Goal: Information Seeking & Learning: Learn about a topic

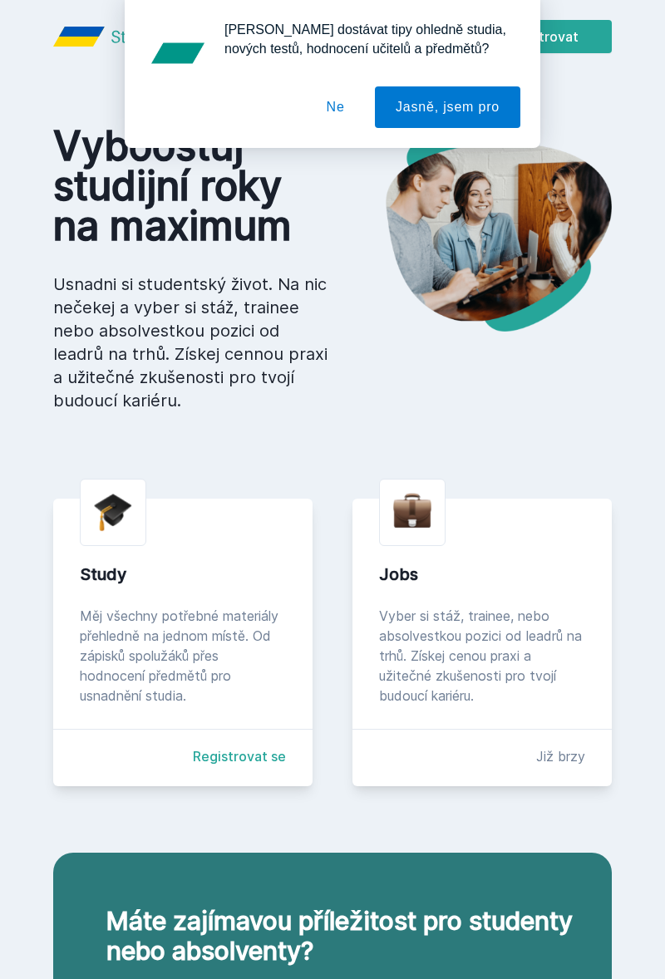
click at [406, 86] on button "Jasně, jsem pro" at bounding box center [447, 107] width 145 height 42
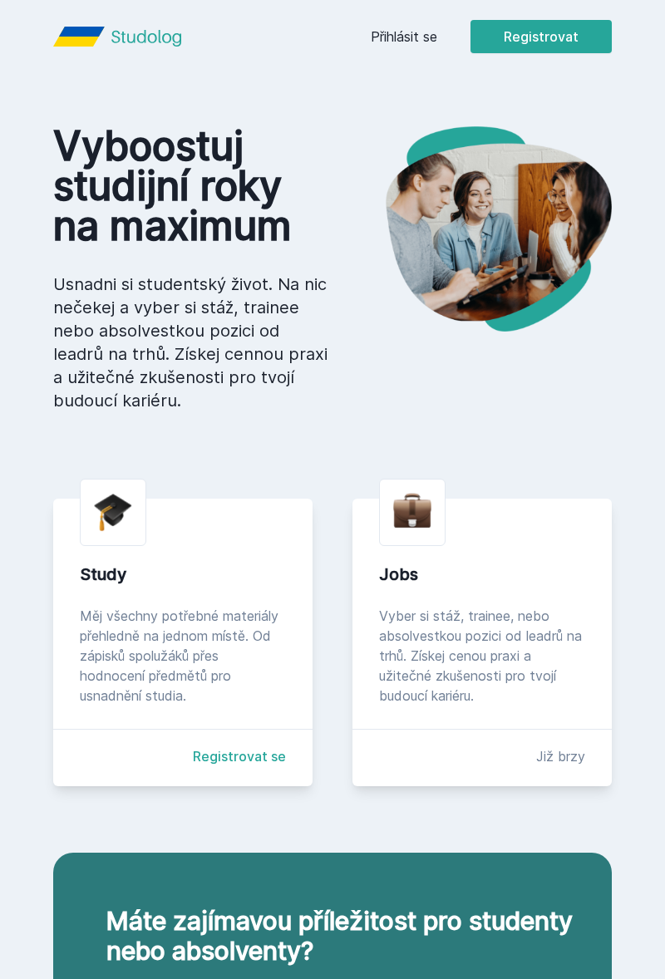
click at [381, 70] on header "Přihlásit se Registrovat" at bounding box center [332, 36] width 638 height 73
click at [421, 43] on link "Přihlásit se" at bounding box center [404, 37] width 67 height 20
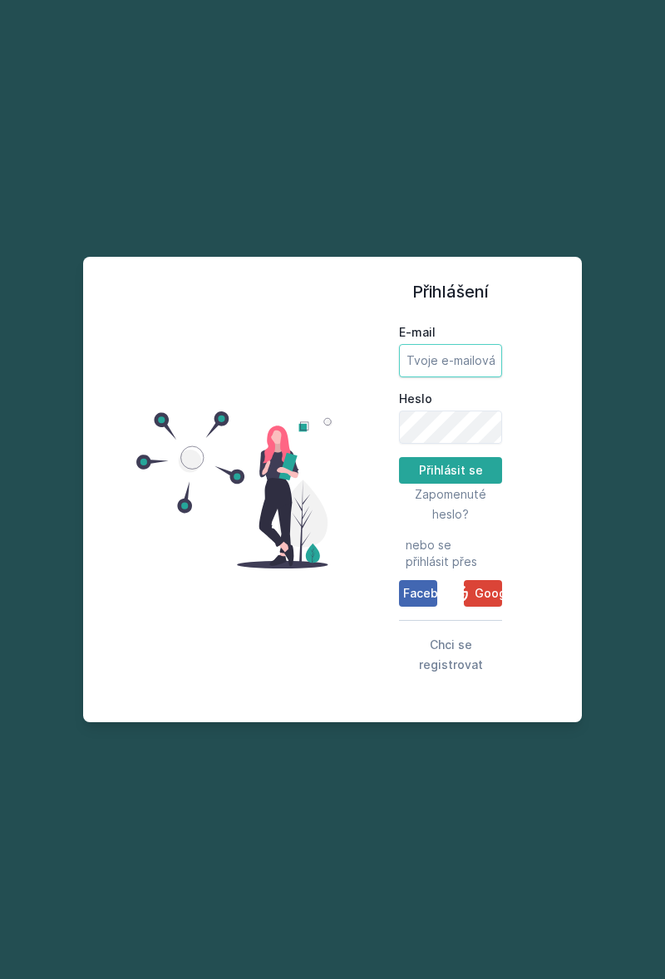
click at [447, 377] on input "E-mail" at bounding box center [450, 360] width 103 height 33
click at [499, 407] on label "Heslo" at bounding box center [450, 399] width 103 height 17
click at [471, 377] on input "E-mail" at bounding box center [450, 360] width 103 height 33
type input "[EMAIL_ADDRESS][DOMAIN_NAME]"
click at [399, 457] on button "Přihlásit se" at bounding box center [450, 470] width 103 height 27
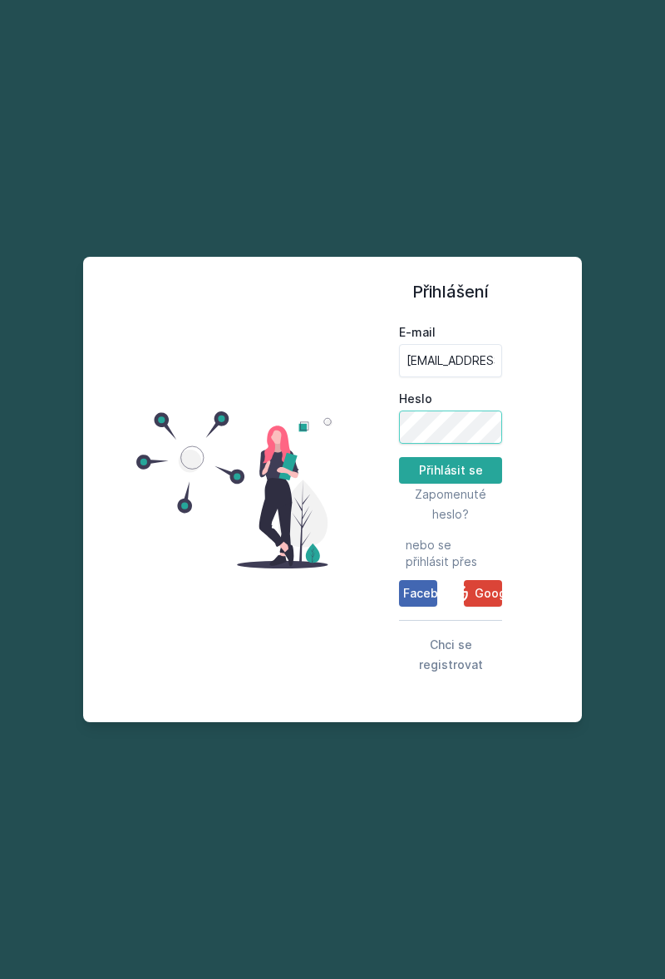
scroll to position [0, 3]
click at [476, 484] on button "Přihlásit se" at bounding box center [450, 470] width 103 height 27
click at [469, 484] on button "Přihlásit se" at bounding box center [450, 470] width 103 height 27
click at [456, 484] on button "Přihlásit se" at bounding box center [450, 470] width 103 height 27
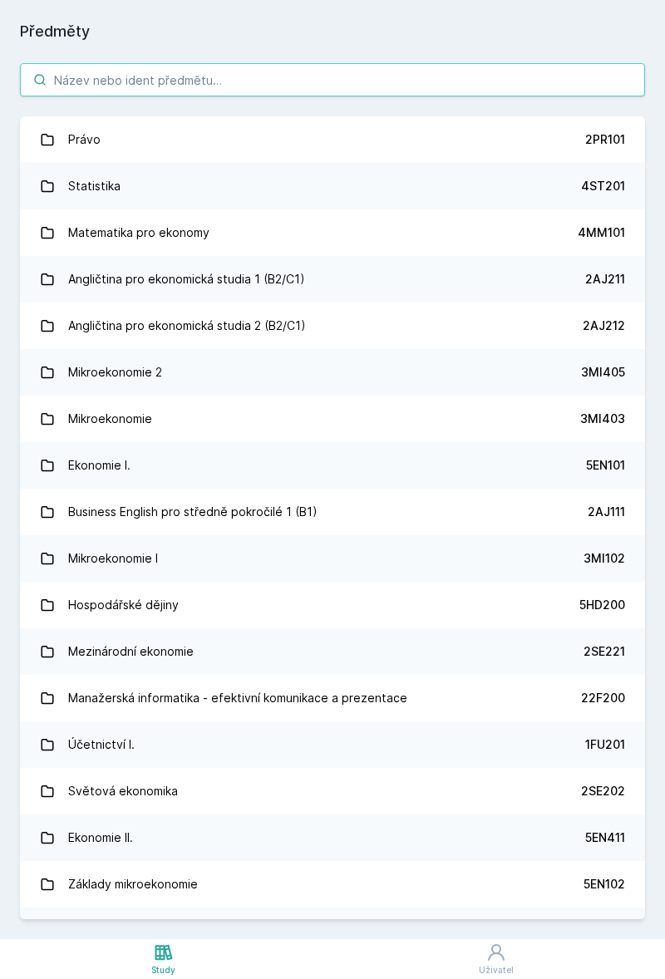
click at [410, 85] on input "search" at bounding box center [332, 79] width 625 height 33
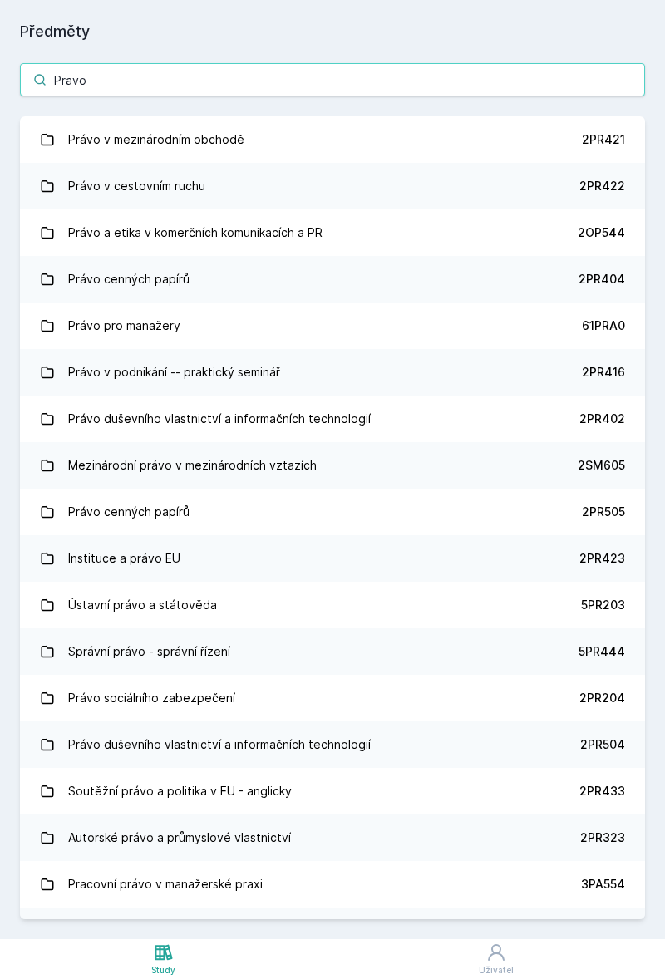
type input "Pravo"
click at [598, 136] on div "2PR421" at bounding box center [603, 139] width 43 height 17
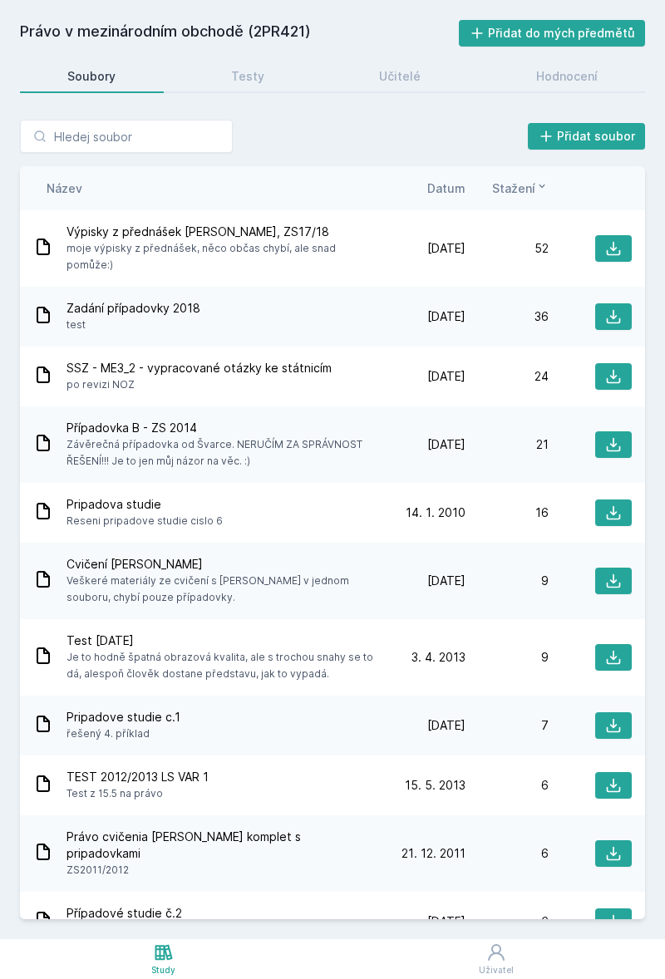
click at [618, 240] on icon at bounding box center [613, 248] width 17 height 17
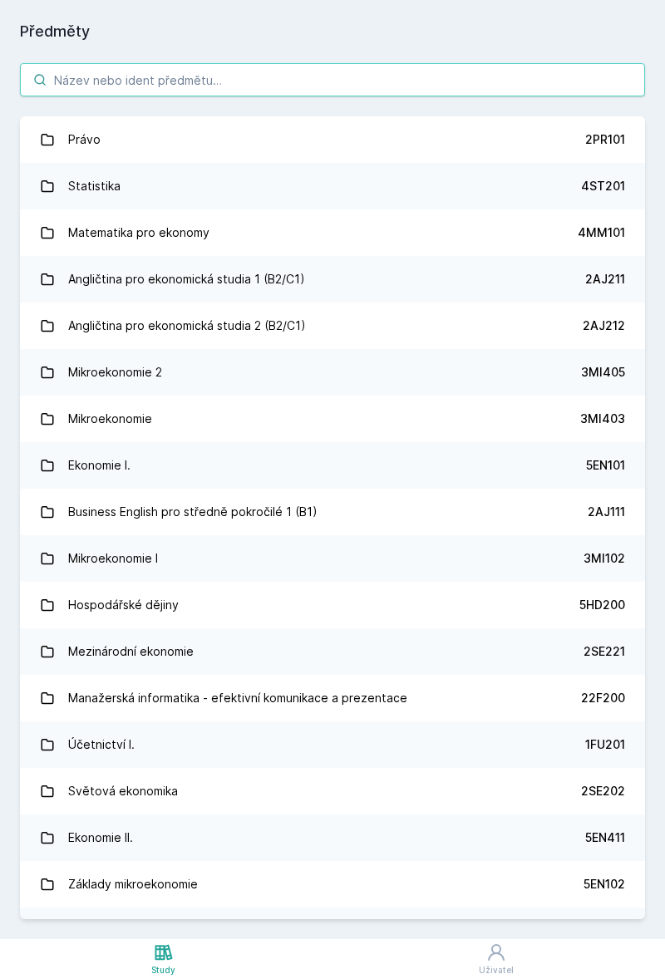
click at [580, 81] on input "search" at bounding box center [332, 79] width 625 height 33
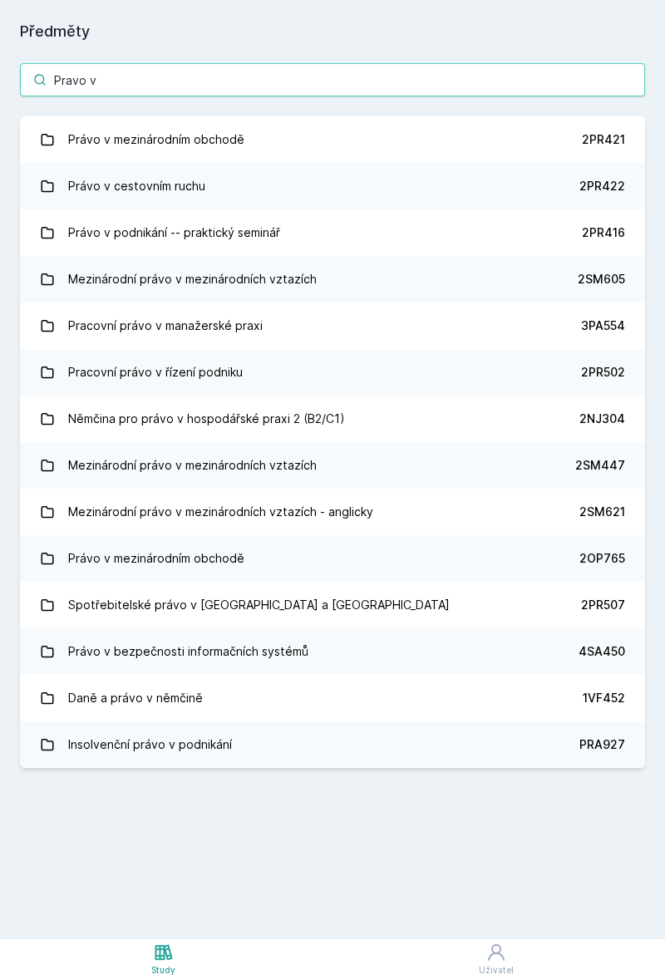
type input "Pravo v"
click at [581, 144] on link "Právo v mezinárodním obchodě 2PR421" at bounding box center [332, 139] width 625 height 47
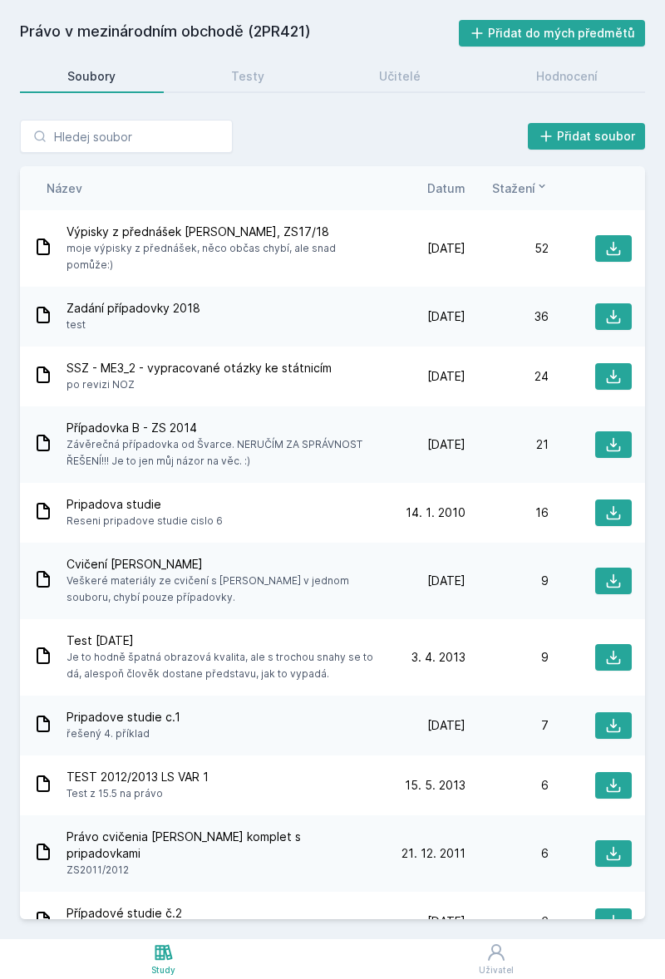
click at [398, 74] on div "Učitelé" at bounding box center [400, 76] width 42 height 17
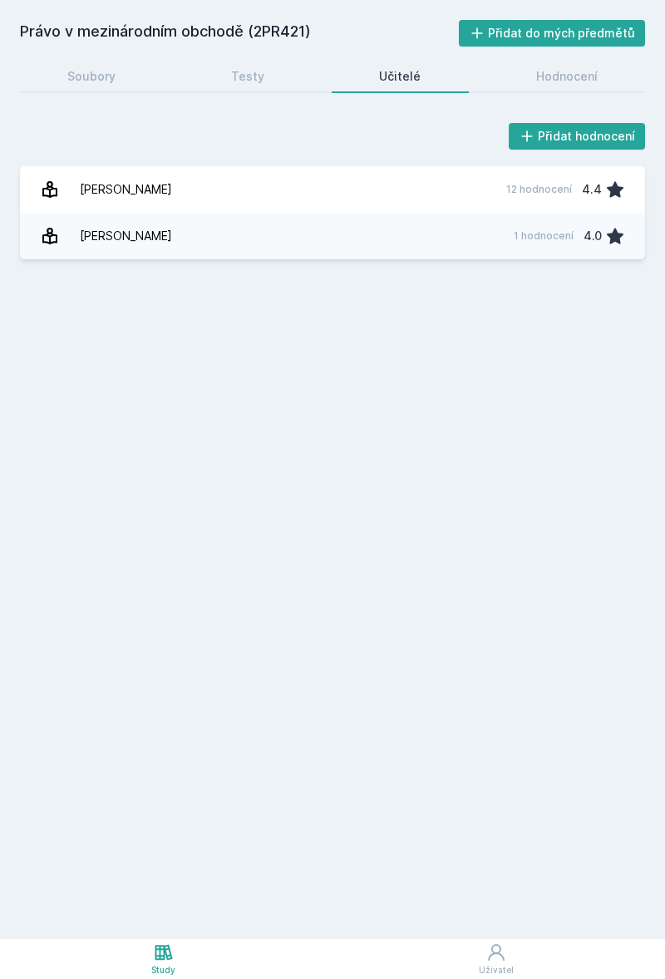
click at [276, 71] on link "Testy" at bounding box center [248, 76] width 129 height 33
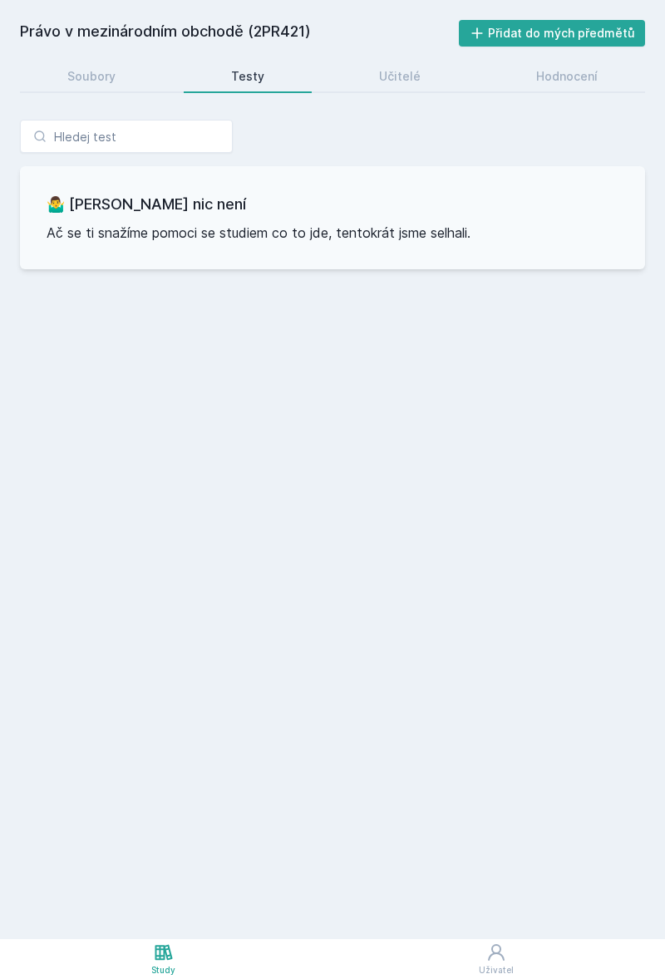
click at [590, 81] on div "Hodnocení" at bounding box center [567, 76] width 62 height 17
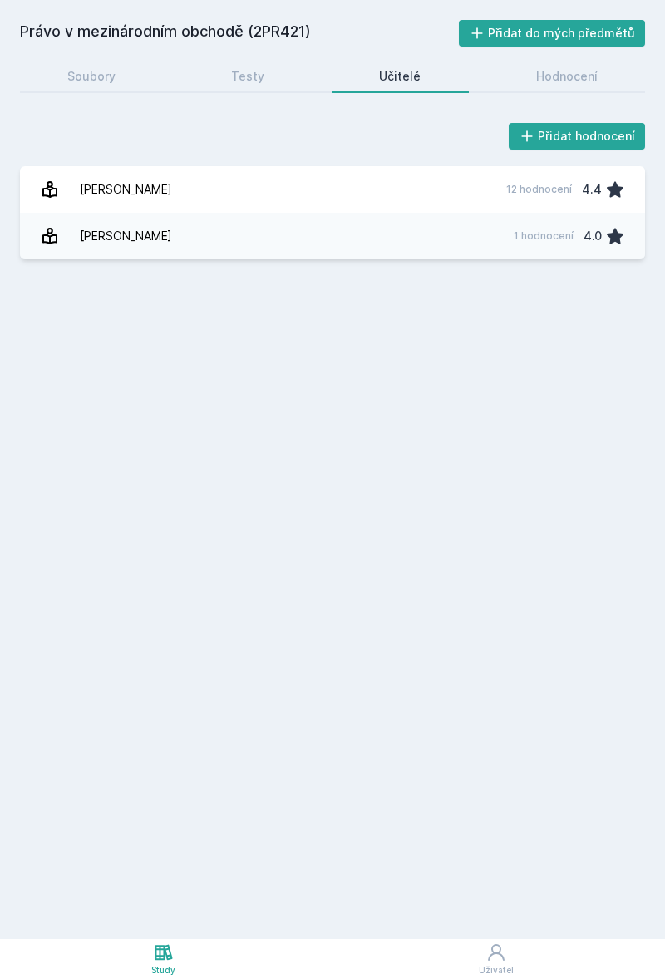
click at [129, 73] on link "Soubory" at bounding box center [92, 76] width 144 height 33
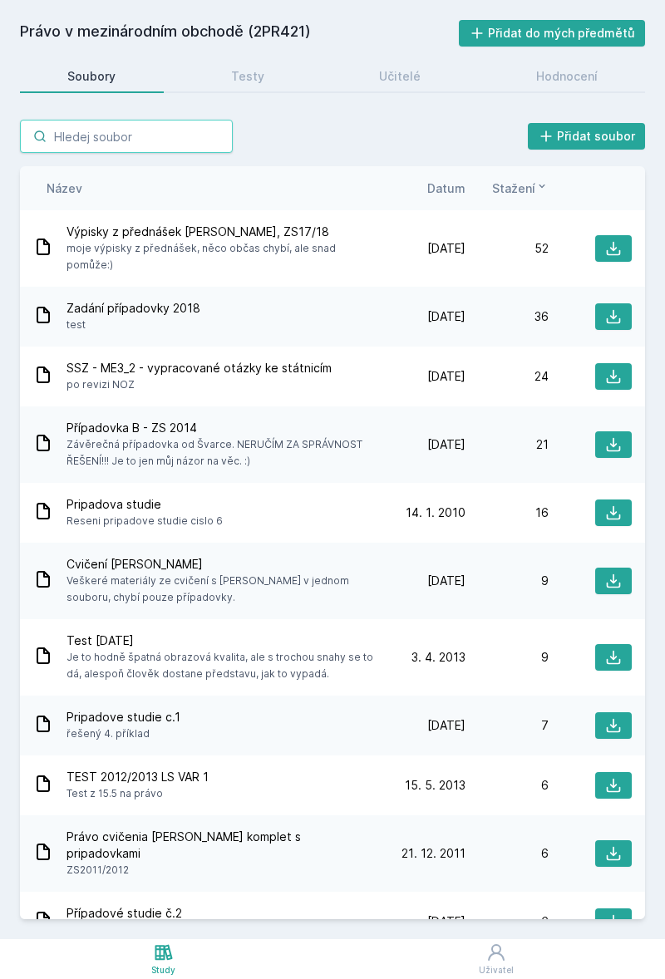
click at [160, 141] on input "search" at bounding box center [126, 136] width 213 height 33
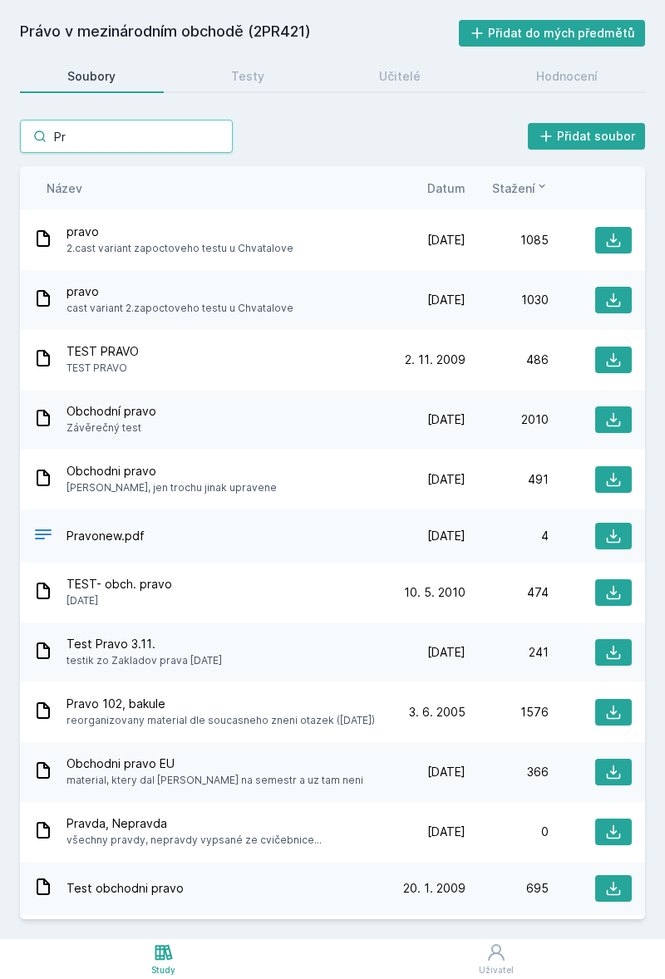
type input "P"
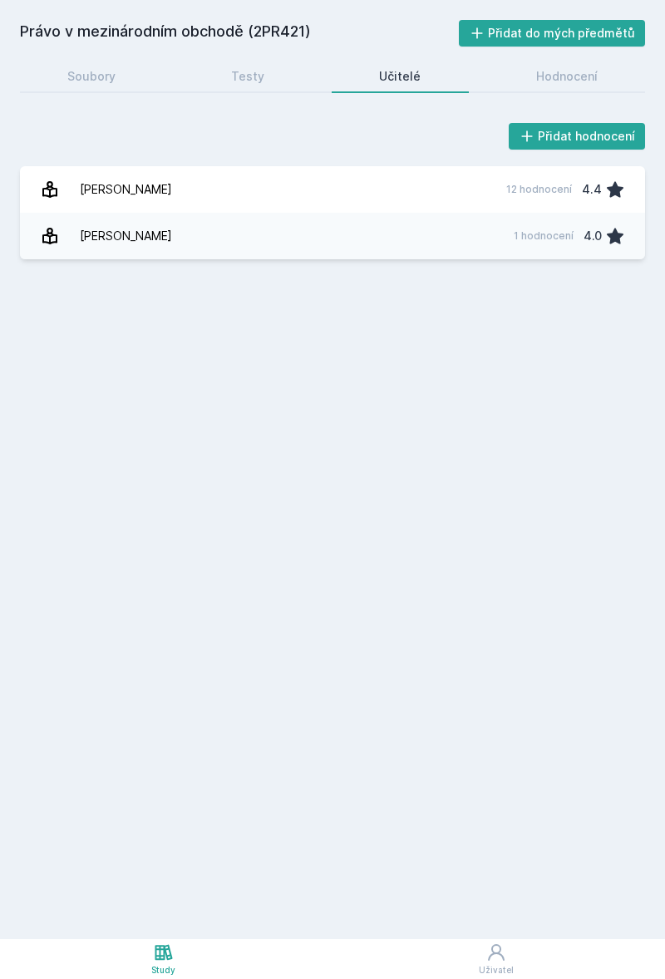
click at [96, 82] on div "Soubory" at bounding box center [91, 76] width 48 height 17
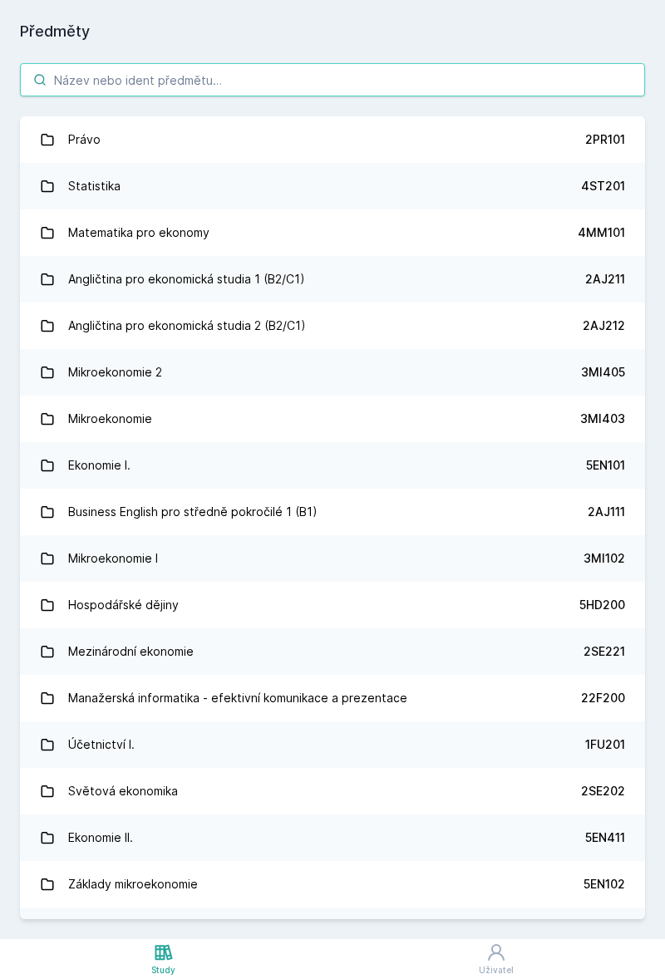
click at [118, 91] on input "search" at bounding box center [332, 79] width 625 height 33
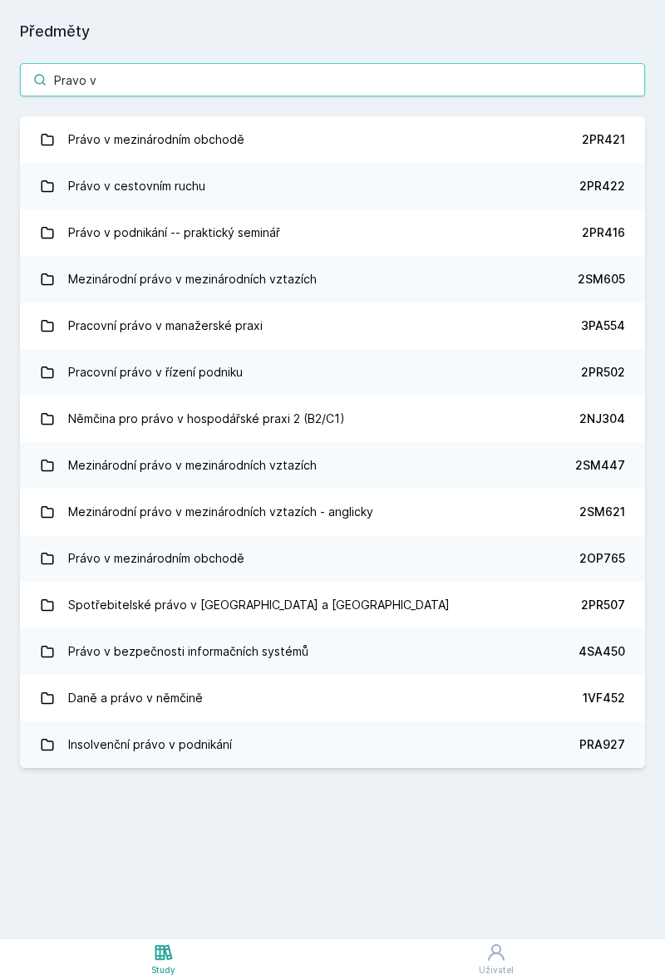
type input "Pravo v m"
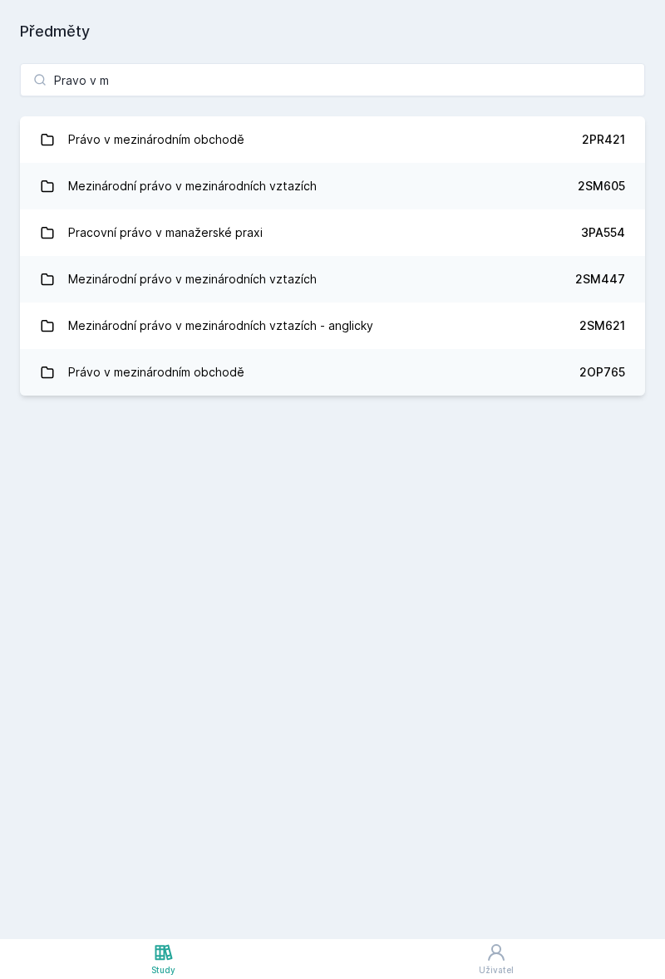
click at [108, 375] on div "Právo v mezinárodním obchodě" at bounding box center [156, 372] width 176 height 33
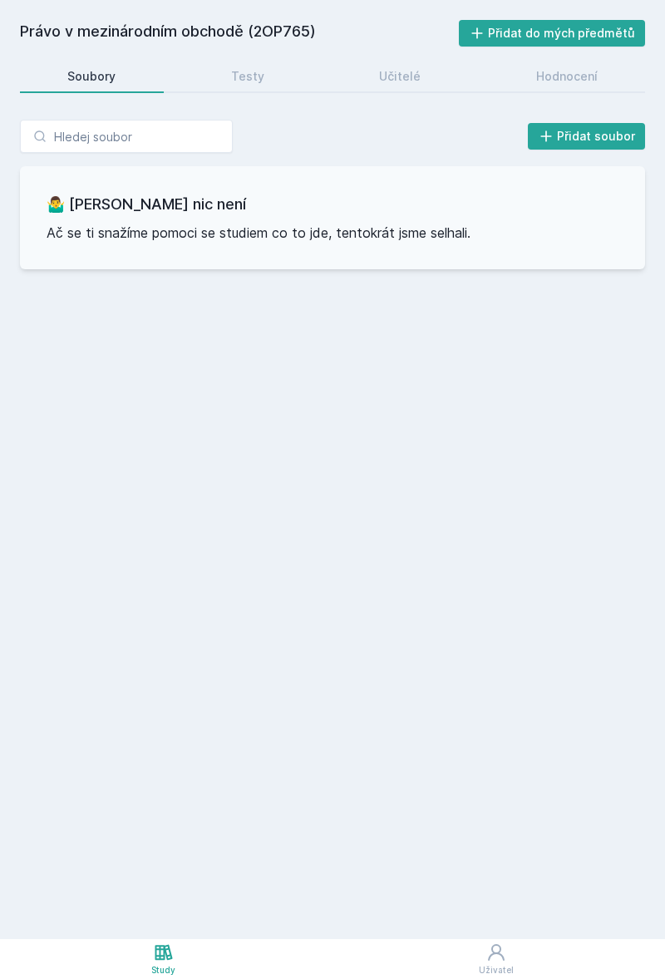
click at [239, 62] on link "Testy" at bounding box center [248, 76] width 129 height 33
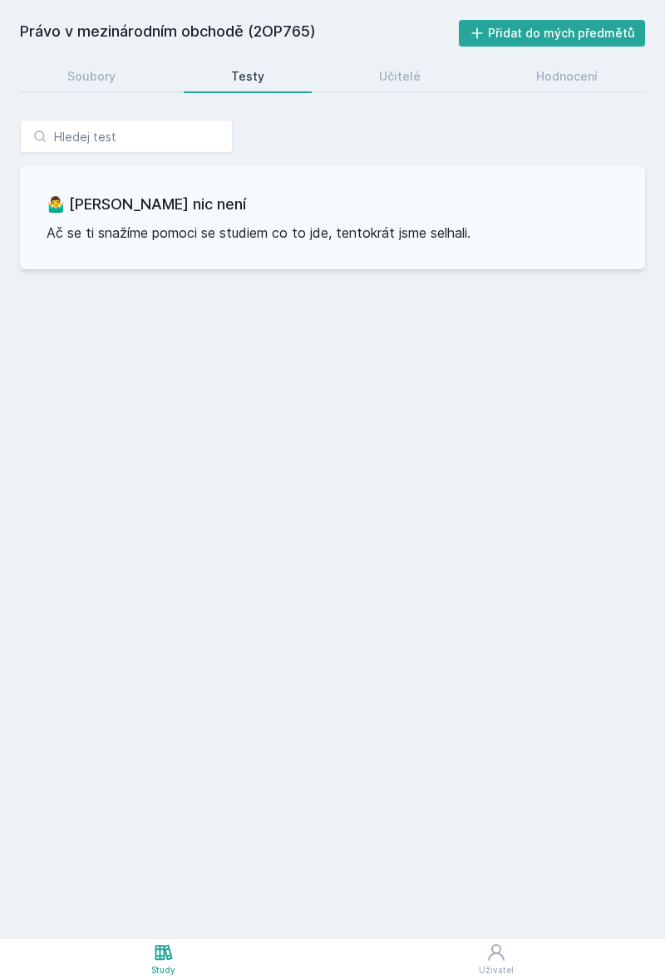
click at [426, 79] on link "Učitelé" at bounding box center [400, 76] width 137 height 33
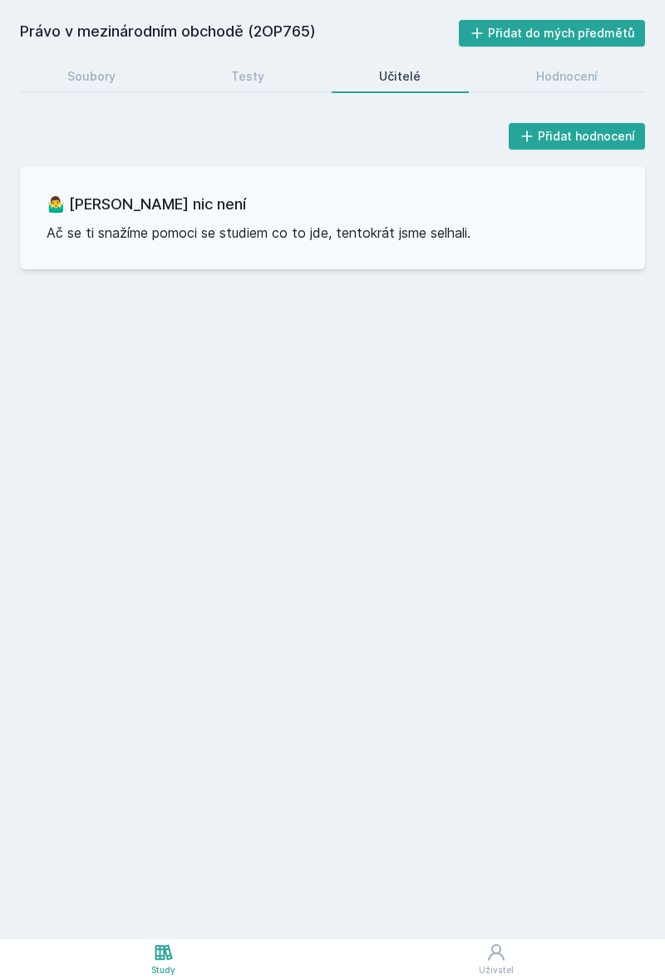
click at [602, 78] on link "Hodnocení" at bounding box center [567, 76] width 157 height 33
